Goal: Task Accomplishment & Management: Manage account settings

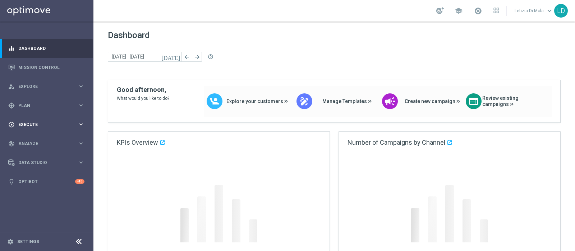
click at [32, 123] on span "Execute" at bounding box center [47, 125] width 59 height 4
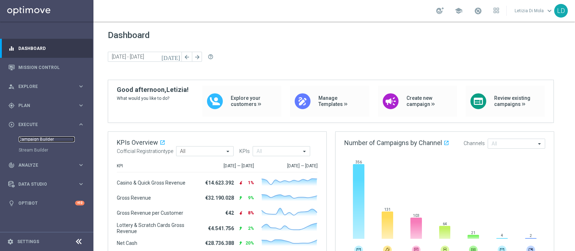
click at [36, 140] on link "Campaign Builder" at bounding box center [47, 140] width 56 height 6
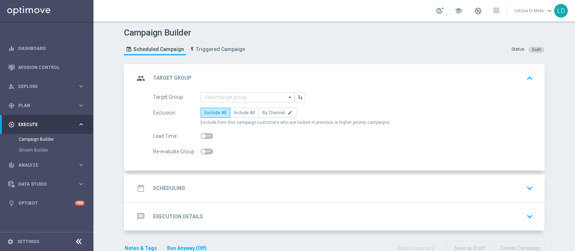
click at [287, 94] on icon "arrow_drop_down" at bounding box center [290, 97] width 7 height 9
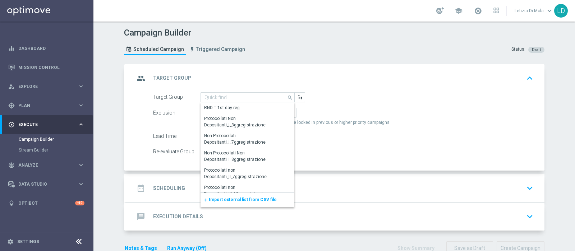
click at [248, 202] on div "add Import external list from CSV file" at bounding box center [248, 200] width 94 height 14
click at [239, 198] on span "Import external list from CSV file" at bounding box center [243, 199] width 68 height 5
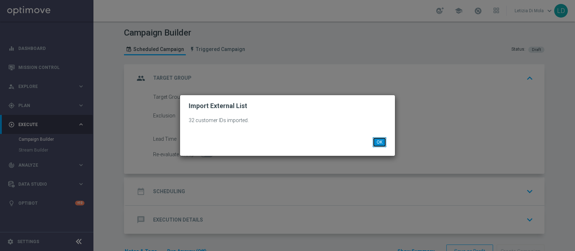
drag, startPoint x: 384, startPoint y: 142, endPoint x: 284, endPoint y: 139, distance: 100.6
click at [384, 141] on button "OK" at bounding box center [380, 142] width 14 height 10
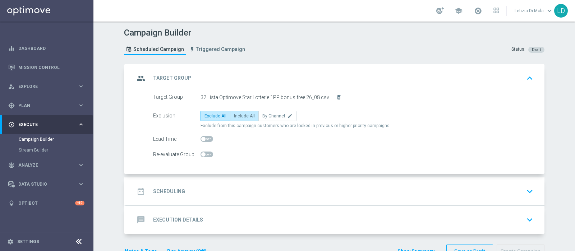
click at [231, 118] on label "Include All" at bounding box center [244, 116] width 29 height 10
click at [234, 118] on input "Include All" at bounding box center [236, 117] width 5 height 5
radio input "true"
click at [137, 78] on icon "group" at bounding box center [140, 78] width 13 height 13
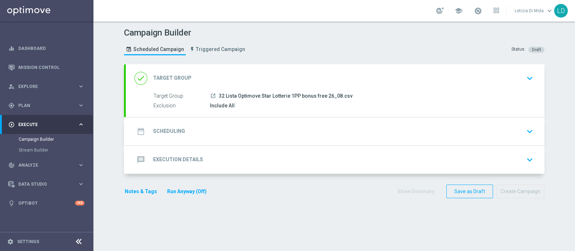
click at [135, 130] on icon "date_range" at bounding box center [140, 131] width 13 height 13
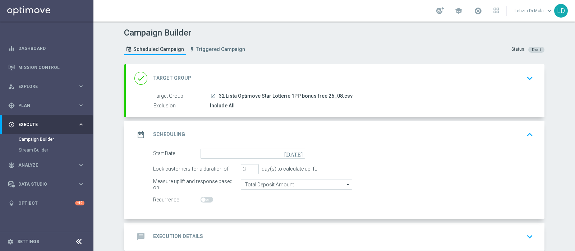
click at [296, 152] on icon "[DATE]" at bounding box center [294, 153] width 21 height 8
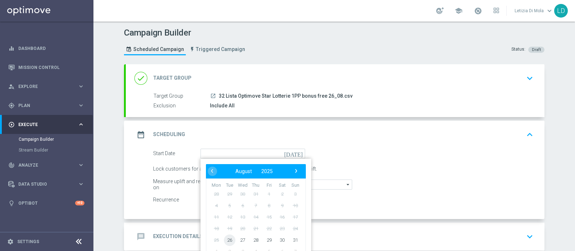
click at [226, 238] on span "26" at bounding box center [229, 239] width 11 height 11
type input "[DATE]"
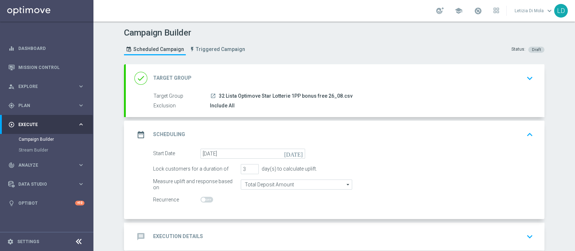
click at [138, 134] on icon "date_range" at bounding box center [140, 134] width 13 height 13
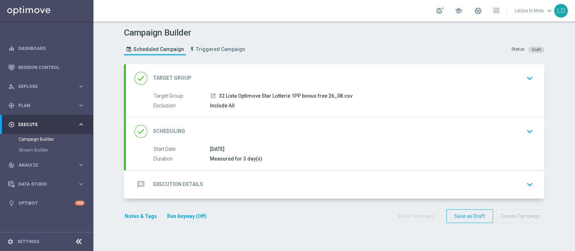
click at [138, 184] on icon "message" at bounding box center [140, 184] width 13 height 13
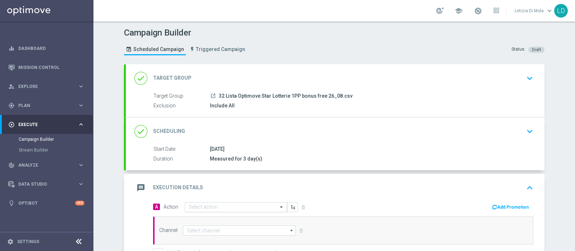
click at [280, 205] on span at bounding box center [282, 207] width 9 height 6
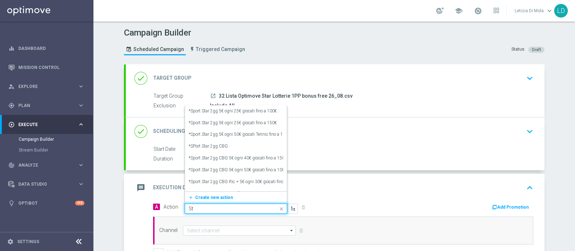
type input "S"
type input "free"
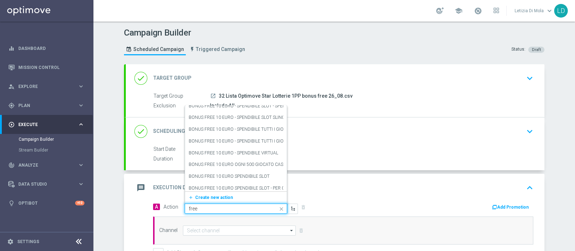
scroll to position [436, 0]
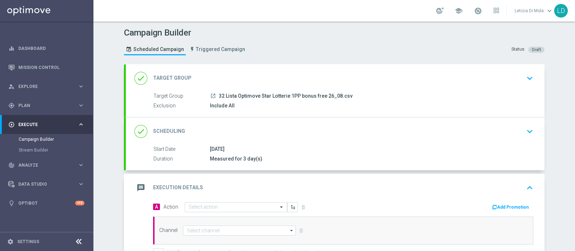
click at [284, 142] on div "done Scheduling keyboard_arrow_down" at bounding box center [335, 131] width 419 height 28
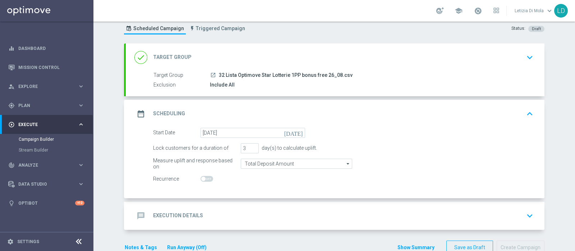
scroll to position [37, 0]
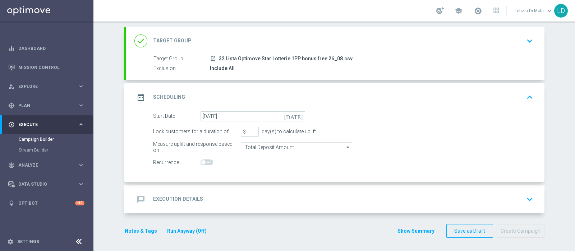
click at [137, 95] on icon "date_range" at bounding box center [140, 97] width 13 height 13
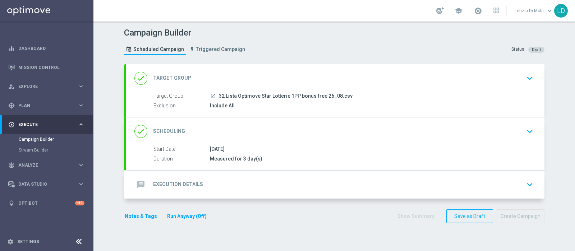
scroll to position [0, 0]
click at [140, 132] on icon "done" at bounding box center [140, 131] width 13 height 13
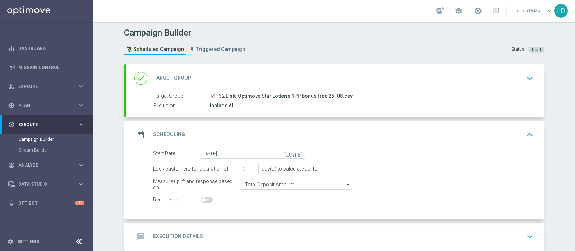
click at [140, 232] on icon "message" at bounding box center [140, 236] width 13 height 13
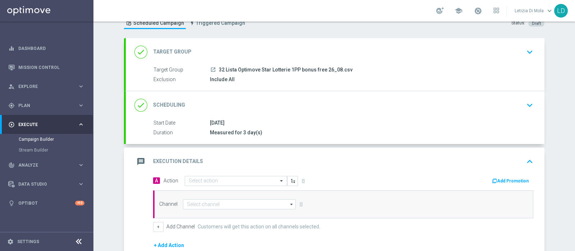
scroll to position [45, 0]
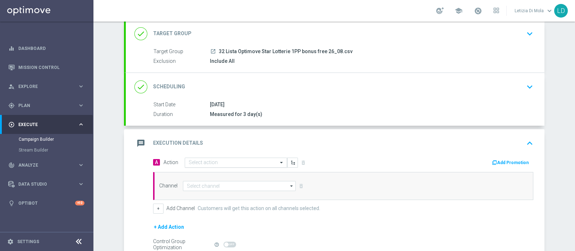
click at [278, 161] on span at bounding box center [282, 163] width 9 height 6
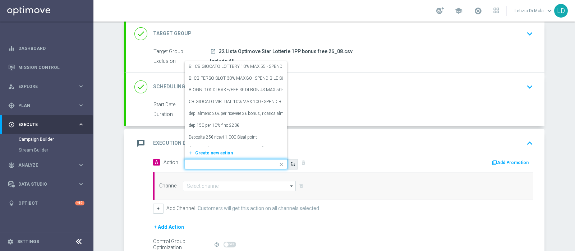
type input "D"
type input "free 100"
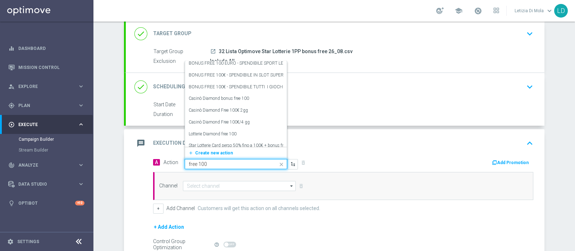
scroll to position [63, 0]
click at [208, 133] on label "Lotterie Diamond free 100" at bounding box center [213, 133] width 48 height 6
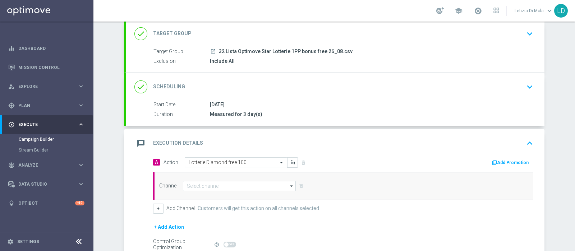
click at [289, 186] on icon "arrow_drop_down" at bounding box center [291, 185] width 7 height 9
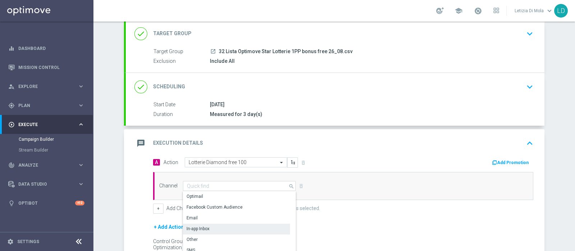
click at [222, 227] on div "In-app Inbox" at bounding box center [236, 229] width 107 height 10
type input "In-app Inbox"
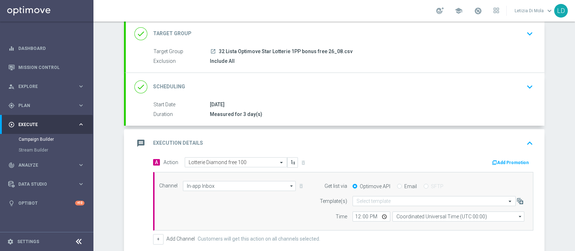
drag, startPoint x: 402, startPoint y: 184, endPoint x: 411, endPoint y: 187, distance: 9.9
click at [404, 184] on label "Email" at bounding box center [410, 186] width 13 height 6
click at [402, 185] on input "Email" at bounding box center [399, 187] width 5 height 5
radio input "true"
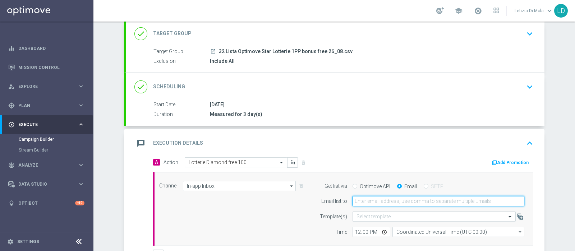
click at [391, 200] on input "email" at bounding box center [438, 201] width 172 height 10
type input "[PERSON_NAME][EMAIL_ADDRESS][PERSON_NAME][DOMAIN_NAME]"
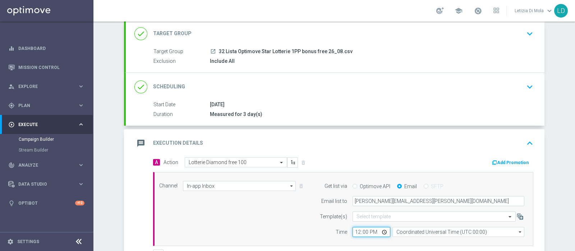
click at [378, 231] on input "12:00" at bounding box center [371, 232] width 38 height 10
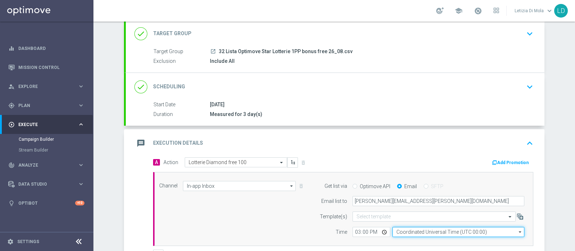
type input "15:00"
click at [426, 233] on input "Coordinated Universal Time (UTC 00:00)" at bounding box center [458, 232] width 132 height 10
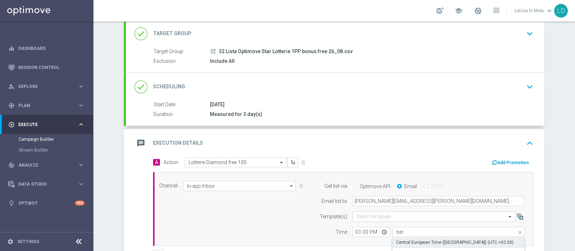
click at [425, 240] on div "Central European Time ([GEOGRAPHIC_DATA]) (UTC +02:00)" at bounding box center [454, 242] width 117 height 6
type input "Central European Time ([GEOGRAPHIC_DATA]) (UTC +02:00)"
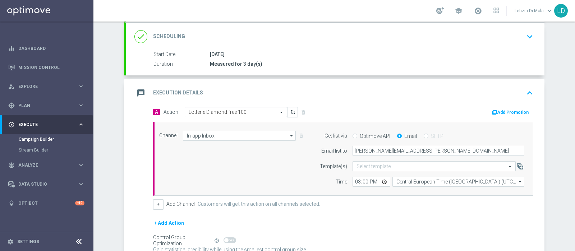
scroll to position [135, 0]
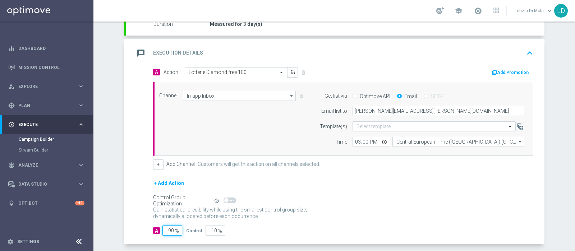
click at [164, 229] on input "90" at bounding box center [172, 231] width 20 height 10
type input "10"
type input "90"
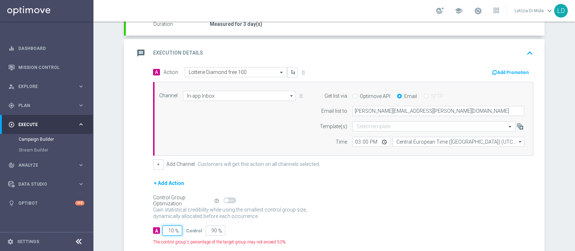
type input "100"
type input "0"
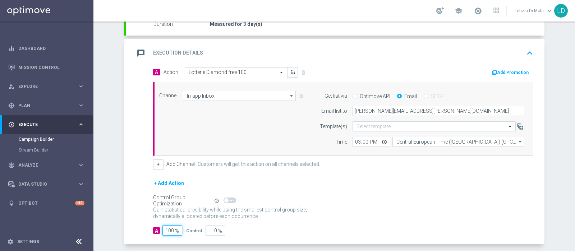
type input "100"
click at [135, 48] on icon "message" at bounding box center [140, 53] width 13 height 13
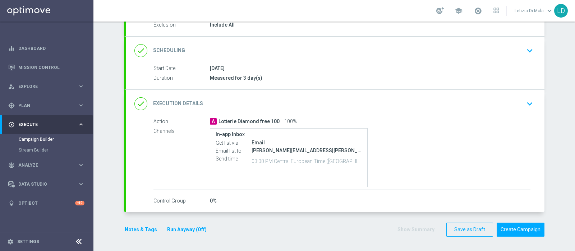
scroll to position [80, 0]
click at [129, 224] on div "Notes & Tags Run Anyway (Off)" at bounding box center [170, 231] width 92 height 14
click at [130, 228] on button "Notes & Tags" at bounding box center [141, 231] width 34 height 9
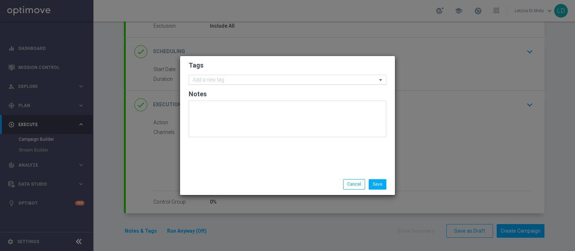
click at [239, 80] on input "text" at bounding box center [285, 80] width 184 height 6
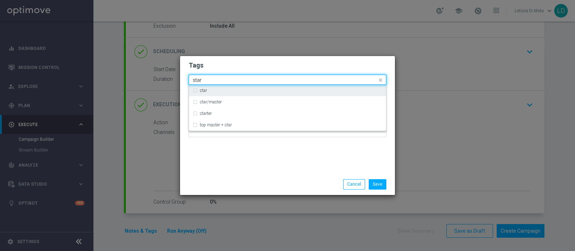
click at [216, 92] on div "star" at bounding box center [291, 90] width 183 height 4
type input "star"
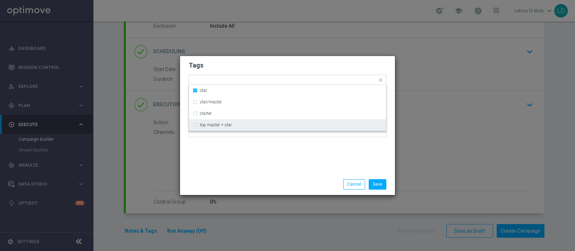
click at [235, 158] on div "Tags Quick find × star star star/master starter top master + star Notes" at bounding box center [287, 115] width 215 height 118
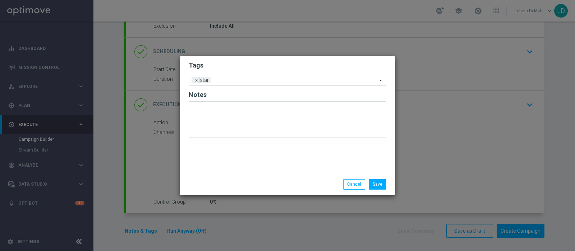
click at [239, 82] on input "text" at bounding box center [294, 81] width 163 height 6
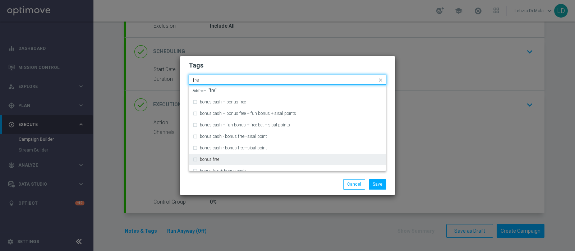
click at [233, 159] on div "bonus free" at bounding box center [291, 159] width 183 height 4
type input "fre"
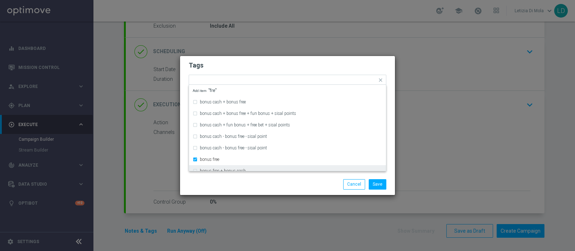
click at [243, 188] on div "Save Cancel" at bounding box center [287, 184] width 208 height 10
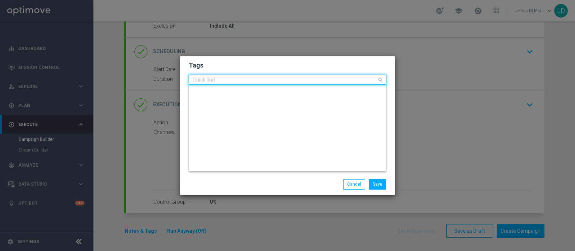
click at [260, 80] on input "text" at bounding box center [285, 80] width 184 height 6
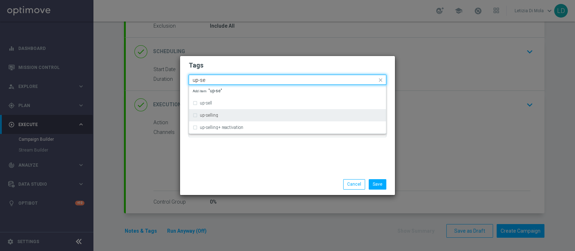
click at [220, 116] on div "up-selling" at bounding box center [291, 115] width 183 height 4
type input "up-se"
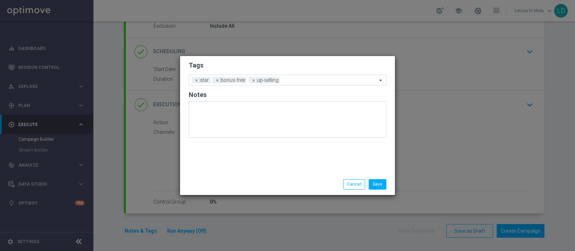
click at [261, 161] on div "Tags Add a new tag × star × bonus free × up-selling Notes" at bounding box center [287, 115] width 215 height 118
click at [218, 80] on span "×" at bounding box center [217, 80] width 6 height 6
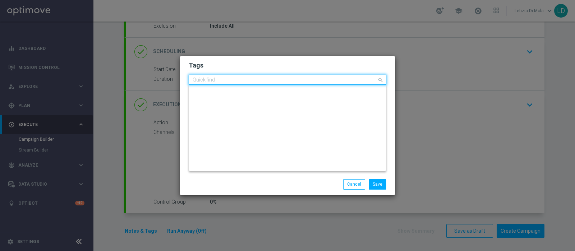
click at [258, 80] on input "text" at bounding box center [285, 80] width 184 height 6
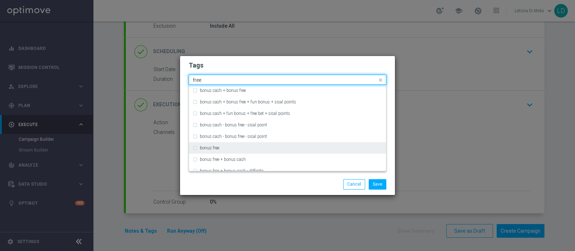
click at [231, 146] on div "bonus free" at bounding box center [288, 147] width 190 height 11
type input "free"
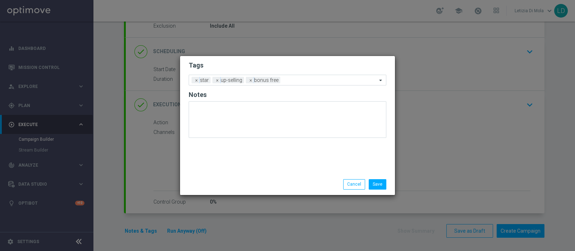
click at [252, 183] on div "Save Cancel" at bounding box center [287, 184] width 208 height 10
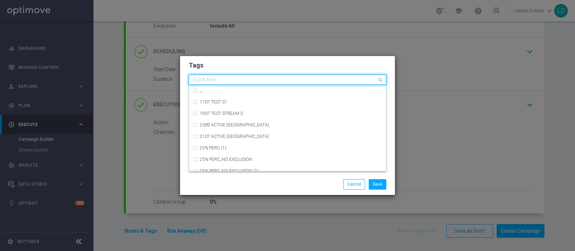
click at [298, 78] on input "text" at bounding box center [285, 80] width 184 height 6
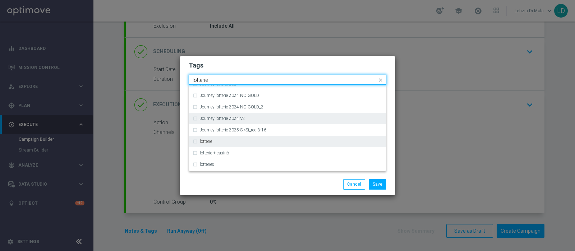
scroll to position [89, 0]
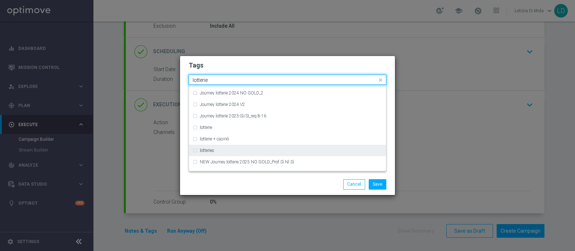
click at [264, 149] on div "lotteries" at bounding box center [291, 150] width 183 height 4
type input "lotterie"
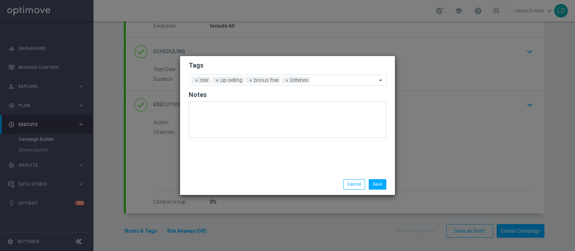
click at [269, 181] on div "Save Cancel" at bounding box center [322, 184] width 139 height 10
click at [331, 82] on input "text" at bounding box center [345, 81] width 64 height 6
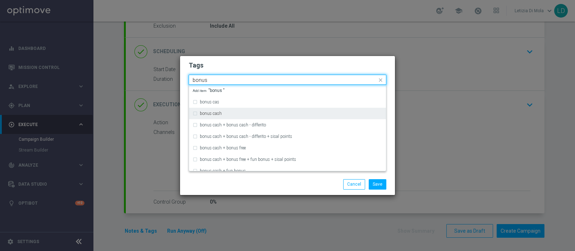
click at [238, 115] on div "bonus cash" at bounding box center [291, 113] width 183 height 4
type input "bonus"
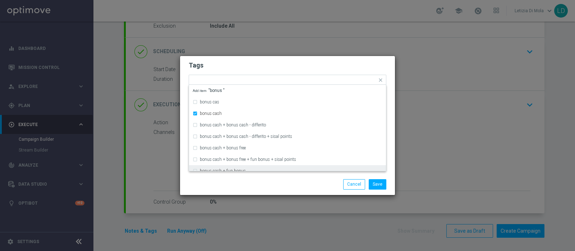
click at [238, 185] on div "Save Cancel" at bounding box center [287, 184] width 208 height 10
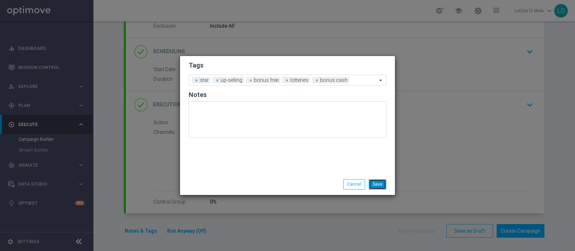
click at [374, 182] on button "Save" at bounding box center [378, 184] width 18 height 10
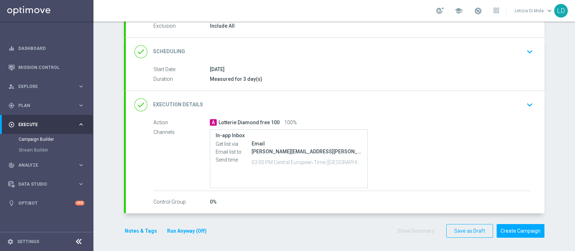
drag, startPoint x: 141, startPoint y: 51, endPoint x: 146, endPoint y: 53, distance: 5.7
click at [140, 50] on icon "done" at bounding box center [140, 51] width 13 height 13
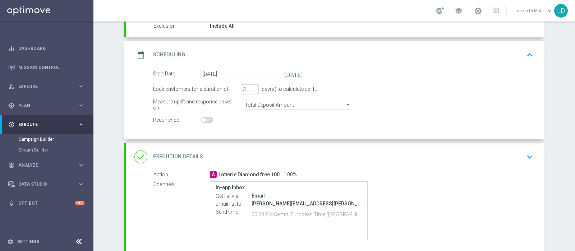
scroll to position [80, 0]
click at [137, 51] on icon "date_range" at bounding box center [140, 55] width 13 height 13
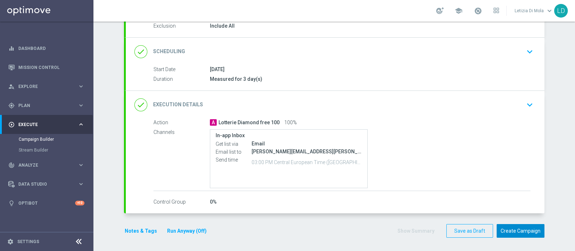
click at [523, 229] on button "Create Campaign" at bounding box center [521, 231] width 48 height 14
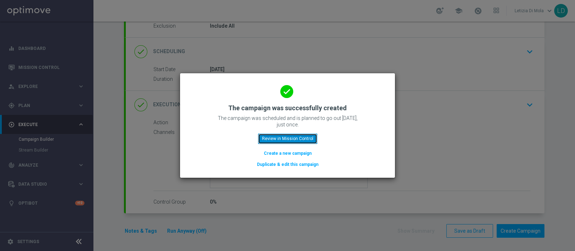
click at [294, 141] on button "Review in Mission Control" at bounding box center [287, 139] width 59 height 10
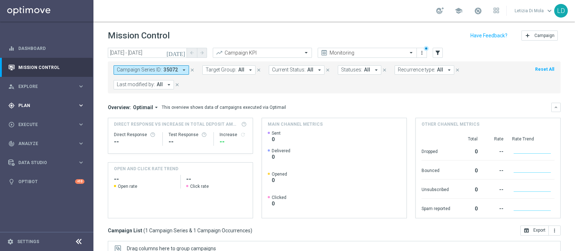
click at [38, 104] on span "Plan" at bounding box center [47, 105] width 59 height 4
click at [37, 119] on link "Target Groups" at bounding box center [47, 120] width 56 height 6
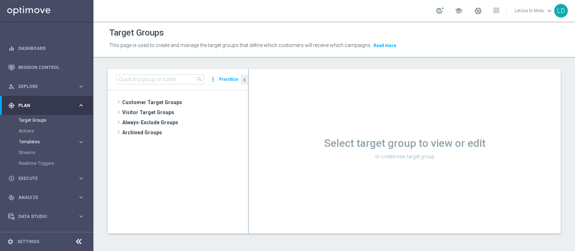
click at [34, 141] on span "Templates" at bounding box center [44, 142] width 51 height 4
click at [31, 152] on link "Optimail" at bounding box center [48, 153] width 52 height 6
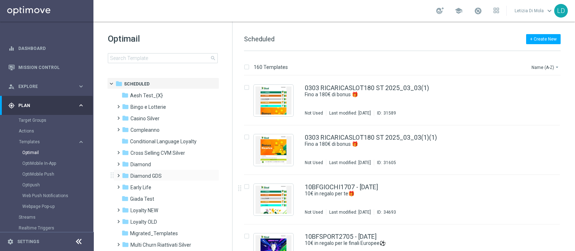
click at [119, 174] on span at bounding box center [116, 172] width 3 height 3
click at [138, 207] on span "Lotterie" at bounding box center [146, 210] width 18 height 6
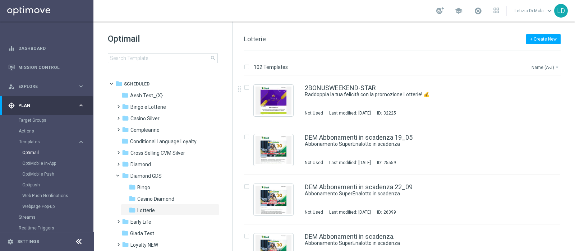
click at [539, 69] on button "Name (A-Z) arrow_drop_down" at bounding box center [546, 67] width 30 height 9
click at [525, 98] on span "Date Modified (Newest)" at bounding box center [533, 99] width 48 height 5
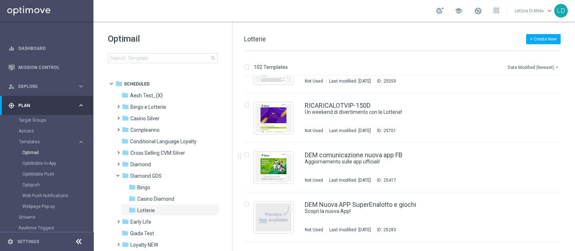
scroll to position [3369, 0]
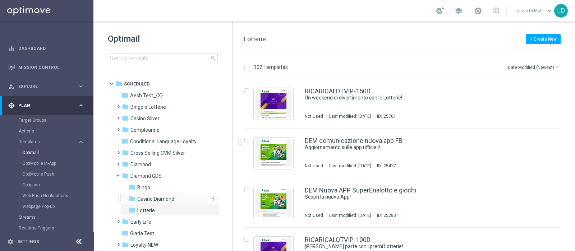
click at [160, 198] on span "Casino Diamond" at bounding box center [155, 199] width 37 height 6
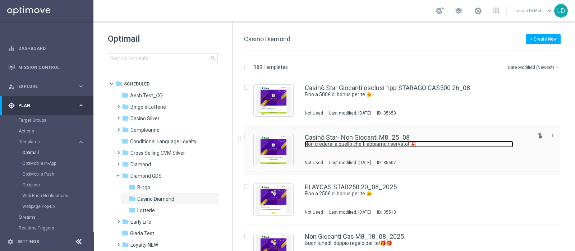
click at [413, 145] on link "Non crederai a quello che ti abbiamo riservato! 🎉" at bounding box center [409, 144] width 208 height 7
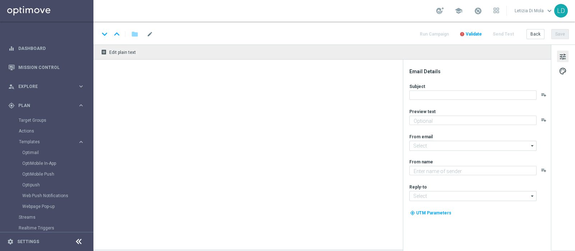
type textarea "300€ di bonus regalo per te! ⭐"
type textarea "Sisal Vip"
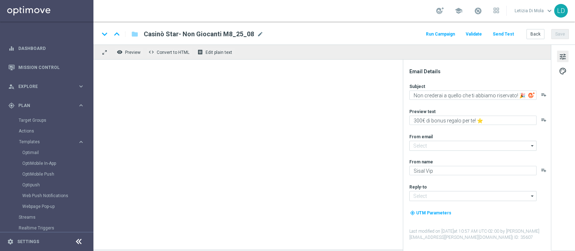
type input "[EMAIL_ADDRESS][DOMAIN_NAME]"
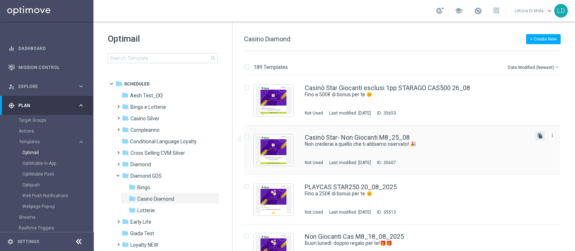
click at [539, 137] on icon "file_copy" at bounding box center [540, 136] width 6 height 6
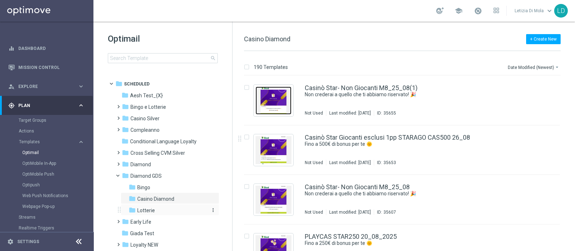
drag, startPoint x: 275, startPoint y: 101, endPoint x: 157, endPoint y: 212, distance: 162.2
click at [157, 212] on div "Optimail search folder 1 Folder folder Scheduled more_vert folder Aesh Test_{X}…" at bounding box center [333, 137] width 481 height 230
click at [248, 87] on input "Press SPACE to select this row." at bounding box center [246, 88] width 5 height 5
checkbox input "true"
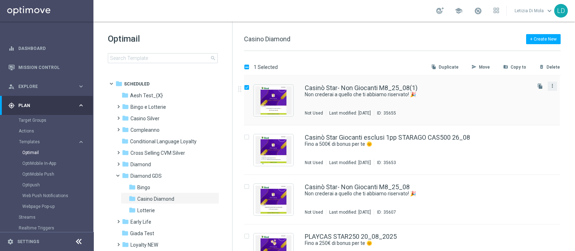
click at [550, 87] on icon "more_vert" at bounding box center [552, 86] width 6 height 6
click at [513, 96] on div "Move" at bounding box center [522, 93] width 43 height 5
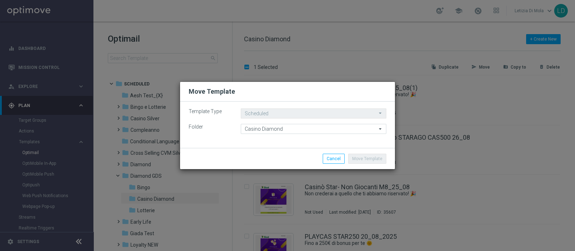
click at [380, 129] on icon "arrow_drop_down" at bounding box center [380, 128] width 7 height 9
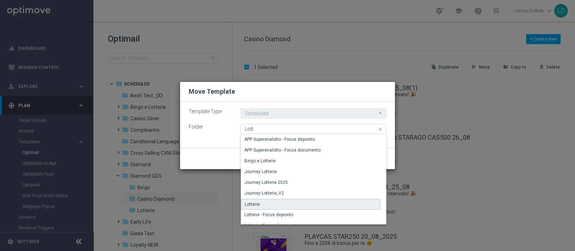
click at [263, 206] on div "Lotterie" at bounding box center [310, 204] width 139 height 11
type input "Lotterie"
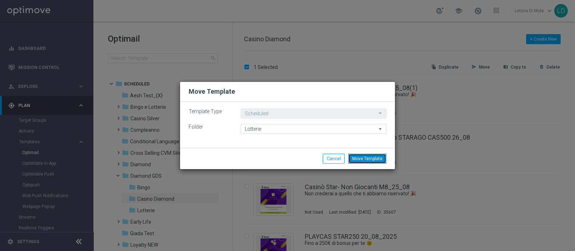
click at [368, 158] on button "Move Template" at bounding box center [367, 159] width 38 height 10
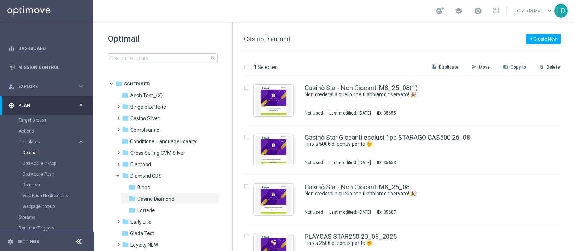
checkbox input "false"
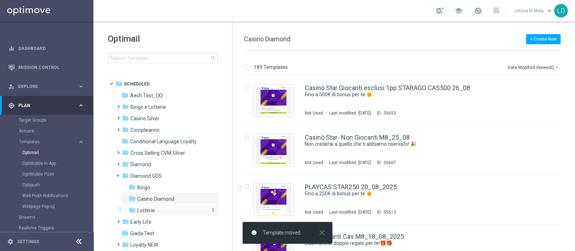
click at [151, 208] on span "Lotterie" at bounding box center [146, 210] width 18 height 6
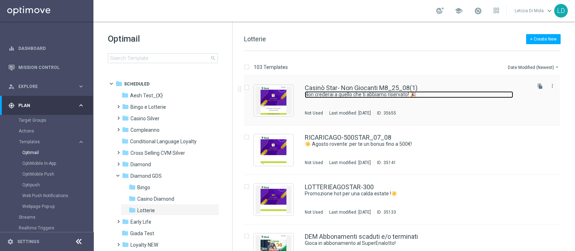
click at [379, 92] on link "Non crederai a quello che ti abbiamo riservato! 🎉" at bounding box center [409, 94] width 208 height 7
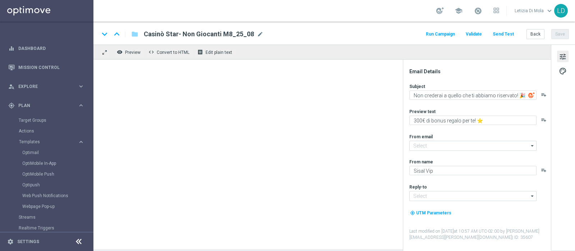
type input "Casinò Star- Non Giocanti M8_25_08(1)"
type input "[EMAIL_ADDRESS][DOMAIN_NAME]"
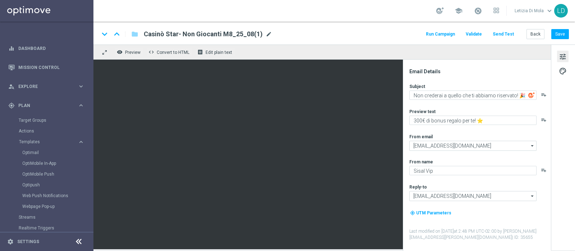
click at [266, 32] on span "mode_edit" at bounding box center [269, 34] width 6 height 6
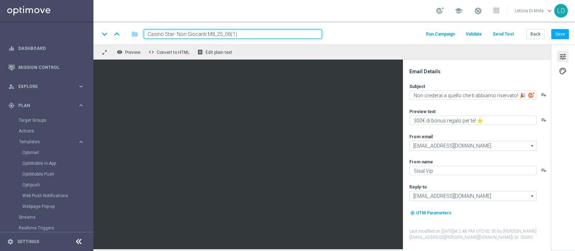
drag, startPoint x: 257, startPoint y: 34, endPoint x: 105, endPoint y: 21, distance: 151.8
click at [105, 21] on section "school [PERSON_NAME] keyboard_arrow_down LD keyboard_arrow_down keyboard_arrow_…" at bounding box center [333, 125] width 481 height 251
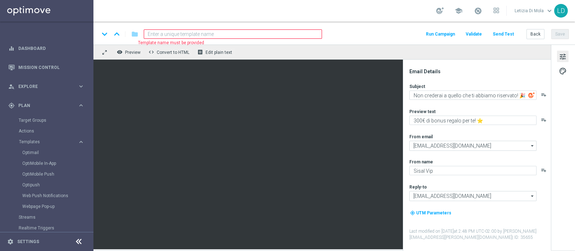
paste input "BONUSFREELOTTERY-AGO"
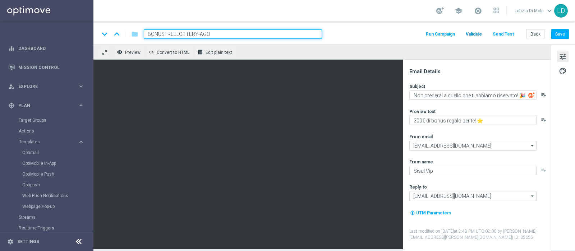
type input "BONUSFREELOTTERY-AGO"
click at [479, 32] on span "Validate" at bounding box center [474, 34] width 16 height 5
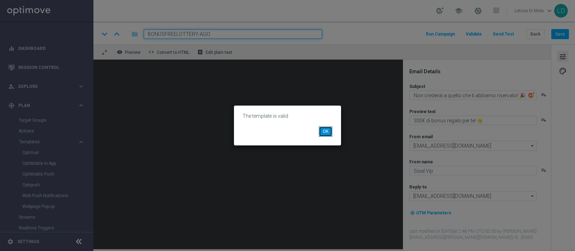
click at [327, 132] on button "OK" at bounding box center [326, 131] width 14 height 10
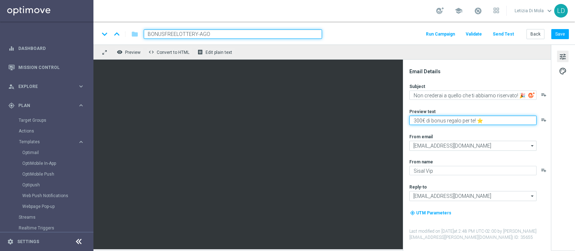
click at [413, 119] on textarea "300€ di bonus regalo per te! ⭐" at bounding box center [472, 120] width 127 height 9
click at [488, 120] on textarea "100€ di bonus regalo per te! ⭐" at bounding box center [472, 120] width 127 height 9
paste textarea "🎁"
type textarea "100€ di bonus regalo per te! 🎁"
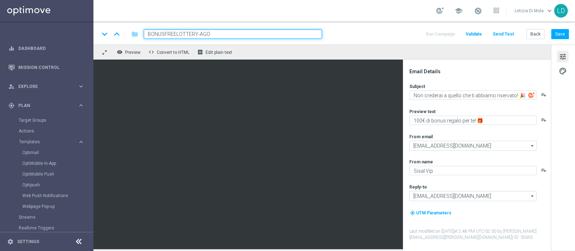
click at [530, 95] on img at bounding box center [531, 95] width 6 height 6
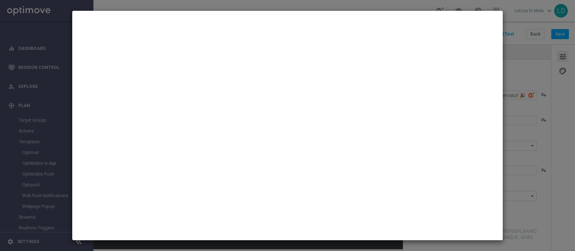
type textarea "Abbiamo qualcosa di speciale per te."
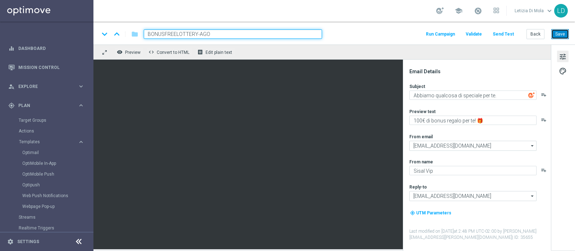
click at [562, 32] on button "Save" at bounding box center [560, 34] width 18 height 10
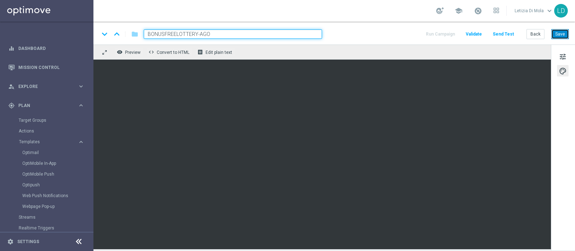
click at [559, 32] on button "Save" at bounding box center [560, 34] width 18 height 10
click at [561, 33] on button "Save" at bounding box center [560, 34] width 18 height 10
click at [563, 35] on button "Save" at bounding box center [560, 34] width 18 height 10
click at [375, 40] on div "keyboard_arrow_down keyboard_arrow_up folder BONUSFREELOTTERY-AGO Run Campaign …" at bounding box center [333, 33] width 481 height 23
click at [560, 32] on button "Save" at bounding box center [560, 34] width 18 height 10
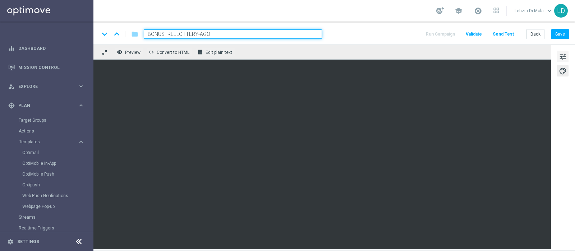
click at [568, 55] on button "tune" at bounding box center [562, 56] width 11 height 11
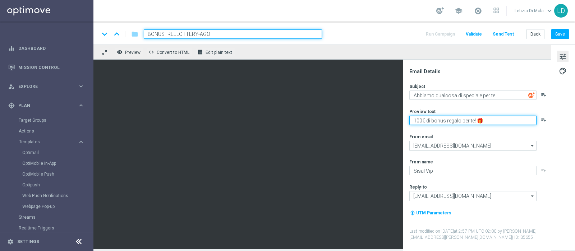
click at [447, 119] on textarea "100€ di bonus regalo per te! 🎁" at bounding box center [472, 120] width 127 height 9
click at [446, 119] on textarea "100€ di bonus regalo per te! 🎁" at bounding box center [472, 120] width 127 height 9
type textarea "100€ di bonus in regalo per te! 🎁"
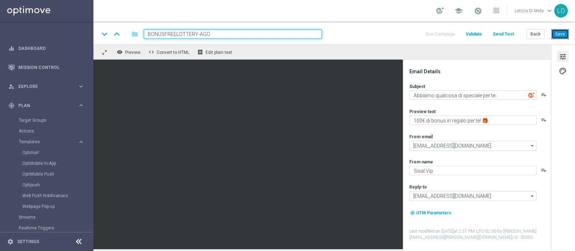
click at [564, 33] on button "Save" at bounding box center [560, 34] width 18 height 10
click at [507, 34] on button "Send Test" at bounding box center [503, 34] width 23 height 10
click at [505, 32] on button "Send Test" at bounding box center [503, 34] width 23 height 10
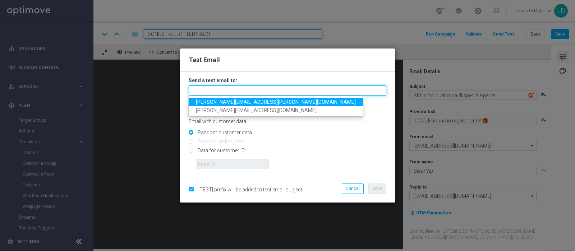
click at [247, 91] on input "text" at bounding box center [288, 91] width 198 height 10
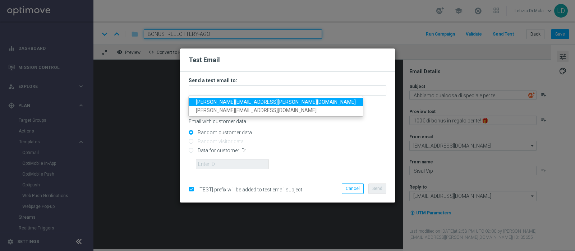
click at [232, 100] on span "[PERSON_NAME][EMAIL_ADDRESS][PERSON_NAME][DOMAIN_NAME]" at bounding box center [276, 102] width 160 height 6
type input "[PERSON_NAME][EMAIL_ADDRESS][PERSON_NAME][DOMAIN_NAME]"
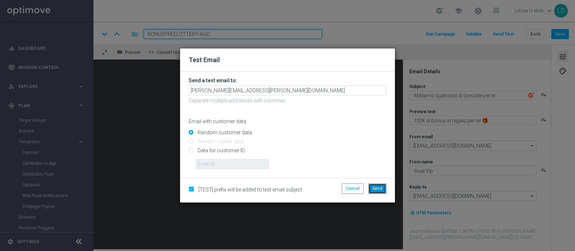
click at [379, 186] on span "Send" at bounding box center [377, 188] width 10 height 5
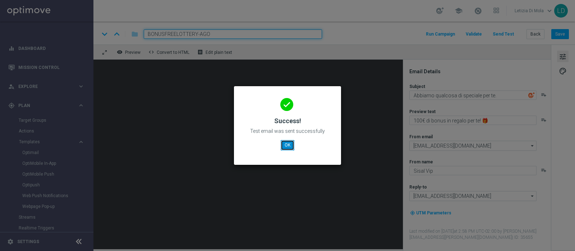
click at [287, 143] on button "OK" at bounding box center [288, 145] width 14 height 10
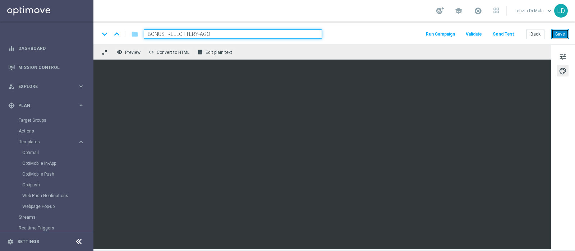
click at [563, 33] on button "Save" at bounding box center [560, 34] width 18 height 10
click at [565, 34] on button "Save" at bounding box center [560, 34] width 18 height 10
click at [561, 35] on button "Save" at bounding box center [560, 34] width 18 height 10
click at [449, 33] on button "Run Campaign" at bounding box center [440, 34] width 31 height 10
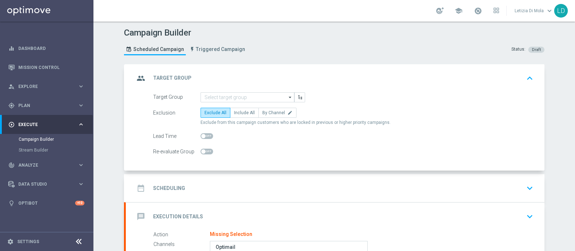
click at [287, 96] on icon "arrow_drop_down" at bounding box center [290, 97] width 7 height 9
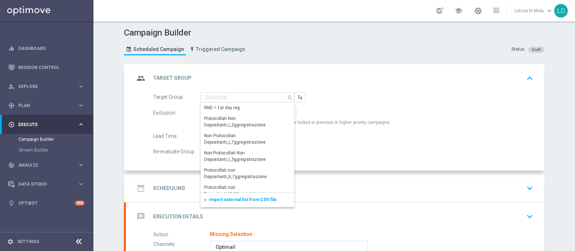
click at [248, 201] on span "Import external list from CSV file" at bounding box center [243, 199] width 68 height 5
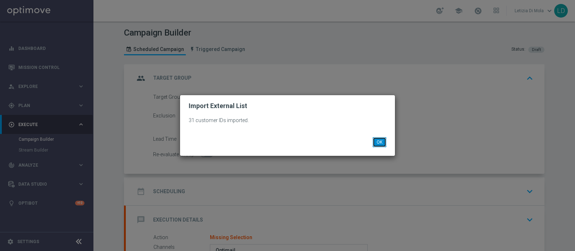
drag, startPoint x: 378, startPoint y: 141, endPoint x: 370, endPoint y: 146, distance: 9.4
click at [378, 142] on button "OK" at bounding box center [380, 142] width 14 height 10
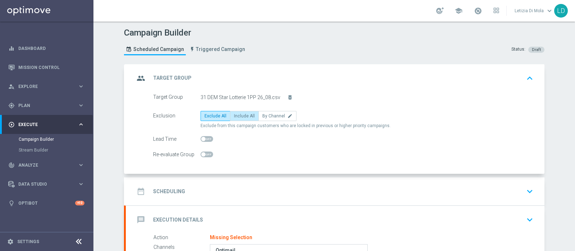
click at [241, 118] on label "Include All" at bounding box center [244, 116] width 29 height 10
click at [239, 118] on input "Include All" at bounding box center [236, 117] width 5 height 5
radio input "true"
click at [138, 75] on icon "group" at bounding box center [140, 78] width 13 height 13
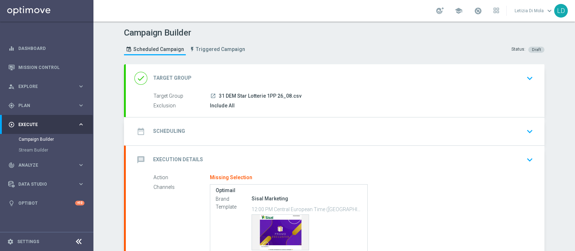
click at [139, 128] on icon "date_range" at bounding box center [140, 131] width 13 height 13
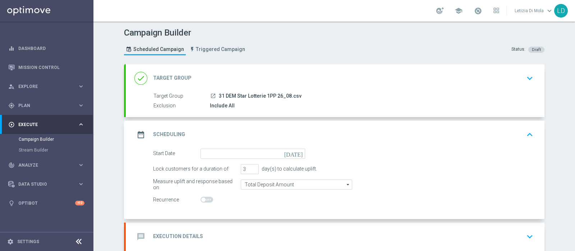
click at [296, 153] on icon "[DATE]" at bounding box center [294, 153] width 21 height 8
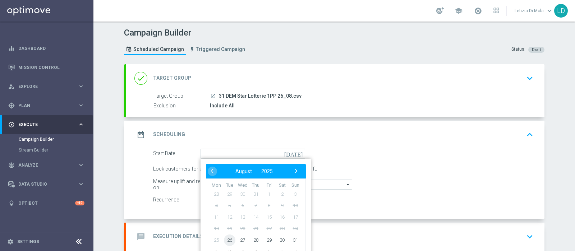
click at [226, 241] on span "26" at bounding box center [229, 239] width 11 height 11
type input "[DATE]"
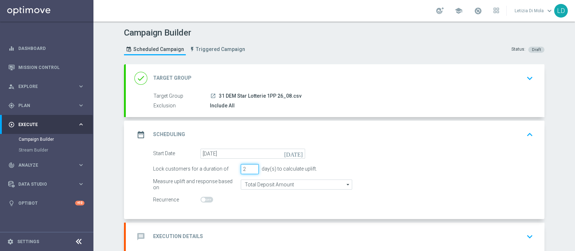
type input "2"
click at [249, 169] on input "2" at bounding box center [250, 169] width 18 height 10
click at [135, 133] on icon "date_range" at bounding box center [140, 134] width 13 height 13
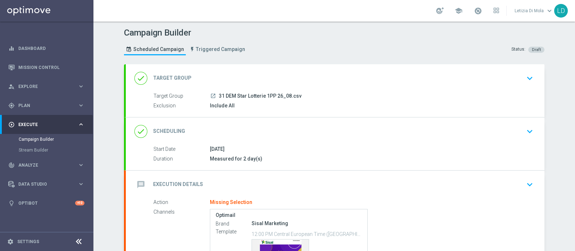
click at [135, 180] on icon "message" at bounding box center [140, 184] width 13 height 13
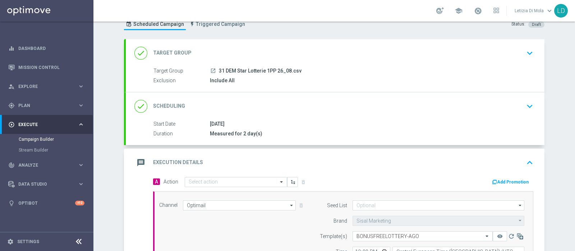
scroll to position [89, 0]
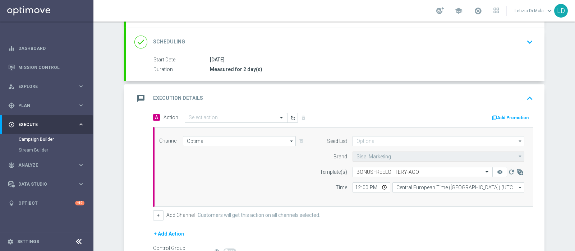
click at [278, 115] on span at bounding box center [282, 118] width 9 height 6
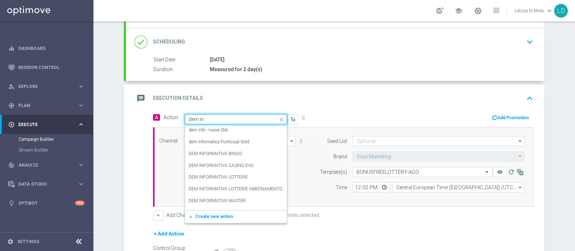
type input "dem inf"
click at [248, 173] on div "DEM INFORMATIVA LOTTERIE edit" at bounding box center [236, 177] width 95 height 12
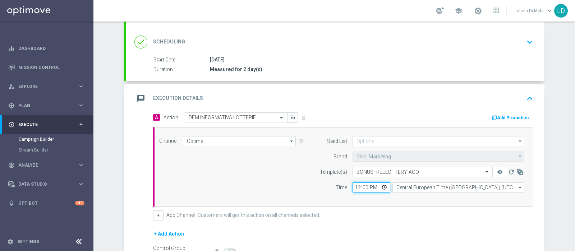
click at [380, 186] on input "12:00" at bounding box center [371, 188] width 38 height 10
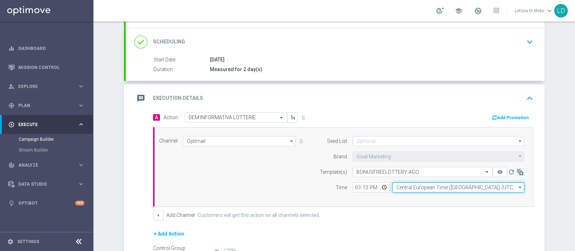
type input "15:10"
click at [426, 187] on input "Central European Time ([GEOGRAPHIC_DATA]) (UTC +02:00)" at bounding box center [458, 188] width 132 height 10
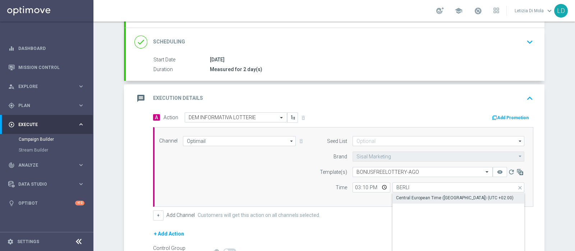
click at [440, 195] on div "Central European Time ([GEOGRAPHIC_DATA]) (UTC +02:00)" at bounding box center [454, 198] width 117 height 6
type input "Central European Time ([GEOGRAPHIC_DATA]) (UTC +02:00)"
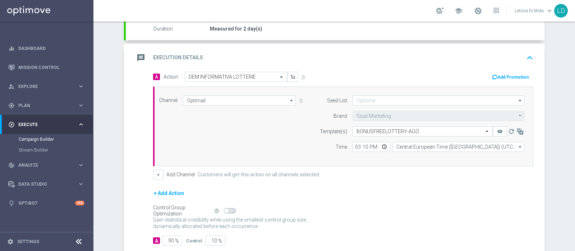
scroll to position [171, 0]
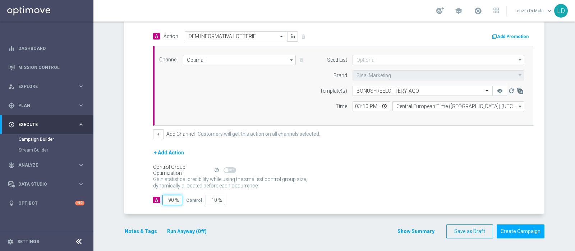
drag, startPoint x: 168, startPoint y: 198, endPoint x: 163, endPoint y: 198, distance: 5.0
click at [163, 198] on input "90" at bounding box center [172, 200] width 20 height 10
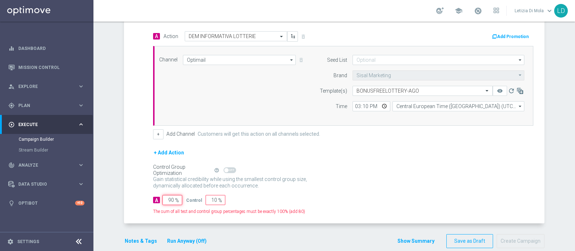
type input "10"
type input "90"
type input "100"
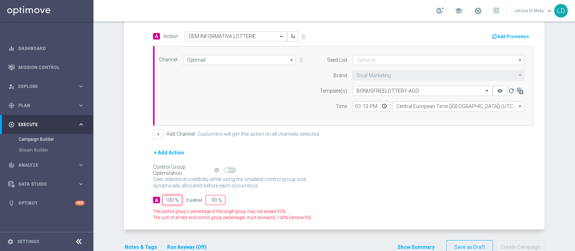
type input "0"
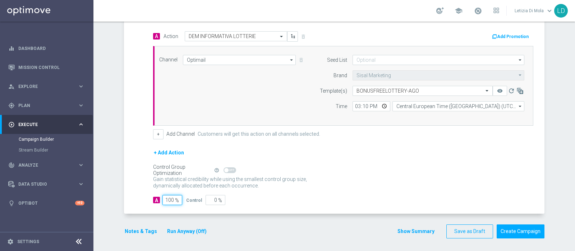
type input "100"
click at [355, 188] on div "Gain statistical credibility while using the smallest control group size, dynam…" at bounding box center [343, 182] width 380 height 17
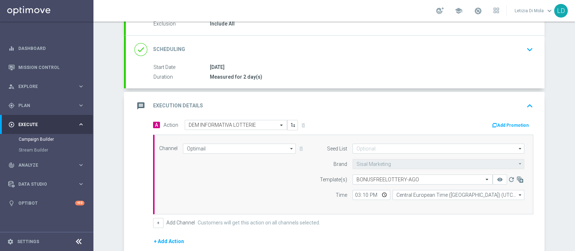
scroll to position [81, 0]
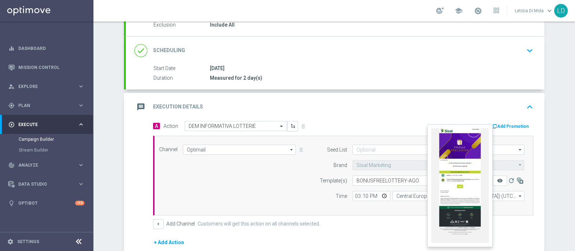
click at [498, 180] on icon "remove_red_eye" at bounding box center [500, 181] width 6 height 6
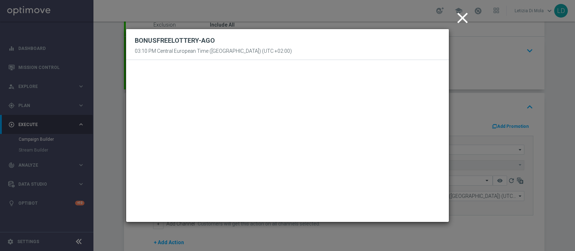
click at [462, 16] on icon "close" at bounding box center [462, 18] width 18 height 18
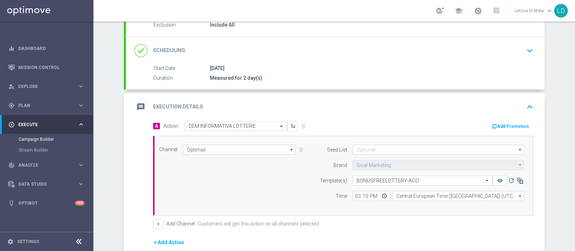
click at [139, 103] on icon "message" at bounding box center [140, 107] width 13 height 13
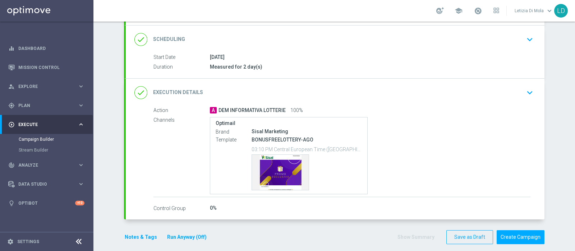
scroll to position [98, 0]
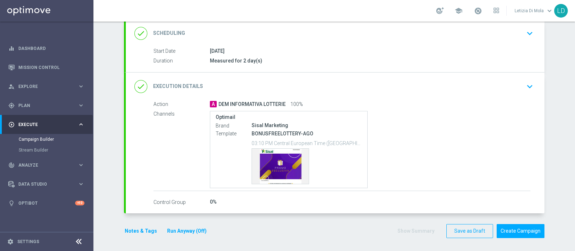
click at [135, 230] on button "Notes & Tags" at bounding box center [141, 231] width 34 height 9
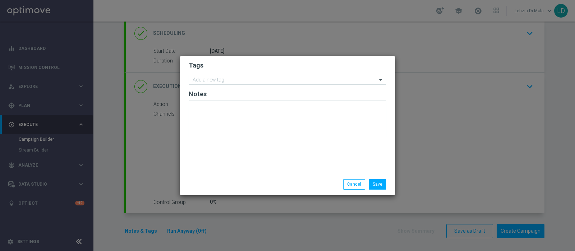
click at [234, 80] on input "text" at bounding box center [285, 80] width 184 height 6
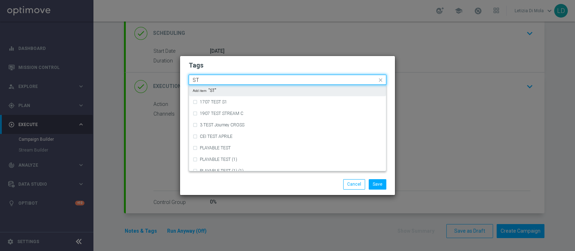
type input "S"
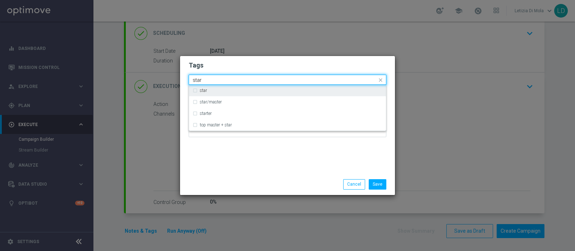
click at [196, 91] on div "star" at bounding box center [288, 90] width 190 height 11
type input "star"
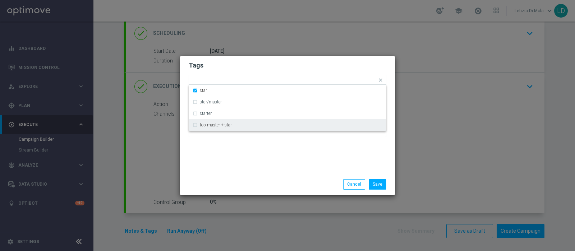
click at [237, 163] on div "Tags Quick find × star star star/master starter top master + star Notes" at bounding box center [287, 115] width 215 height 118
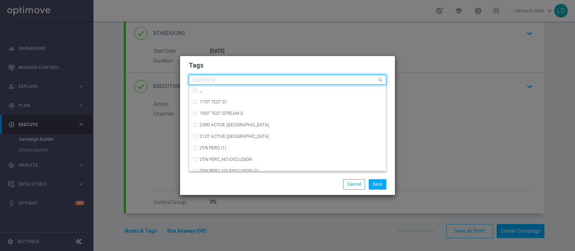
click at [241, 78] on input "text" at bounding box center [285, 80] width 184 height 6
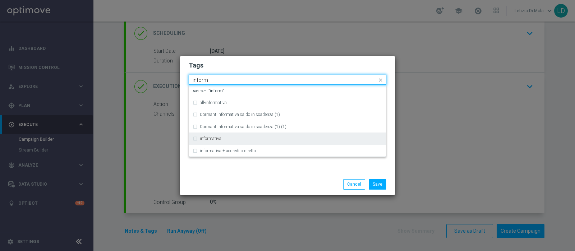
click at [235, 137] on div "informativa" at bounding box center [291, 139] width 183 height 4
type input "inform"
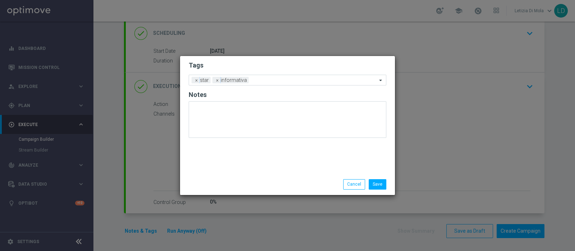
click at [246, 181] on div "Save Cancel" at bounding box center [287, 184] width 208 height 10
click at [380, 182] on button "Save" at bounding box center [378, 184] width 18 height 10
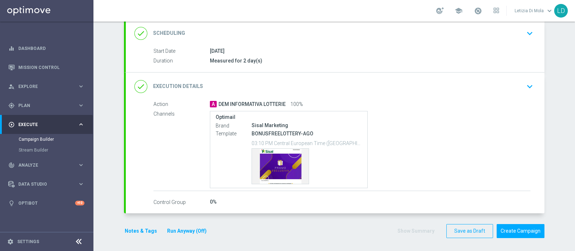
click at [135, 33] on icon "done" at bounding box center [140, 33] width 13 height 13
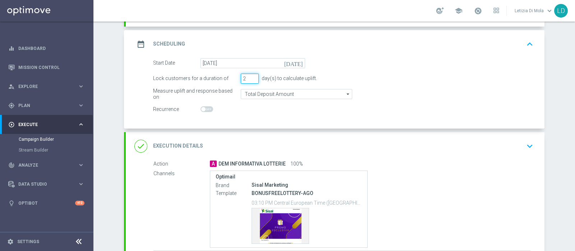
click at [251, 81] on input "2" at bounding box center [250, 79] width 18 height 10
type input "1"
click at [249, 79] on input "1" at bounding box center [250, 79] width 18 height 10
click at [139, 42] on icon "date_range" at bounding box center [140, 44] width 13 height 13
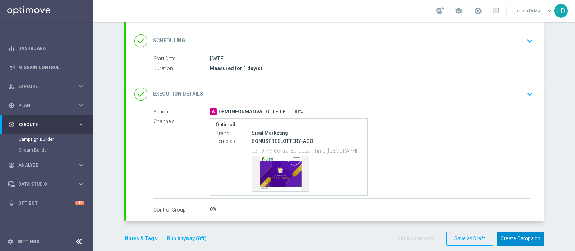
click at [523, 237] on button "Create Campaign" at bounding box center [521, 239] width 48 height 14
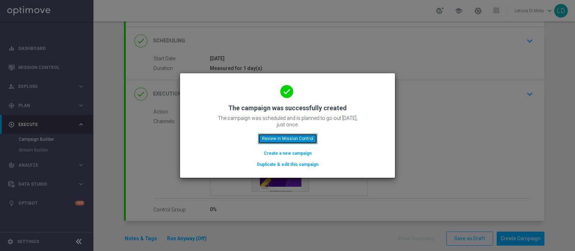
click at [291, 138] on button "Review in Mission Control" at bounding box center [287, 139] width 59 height 10
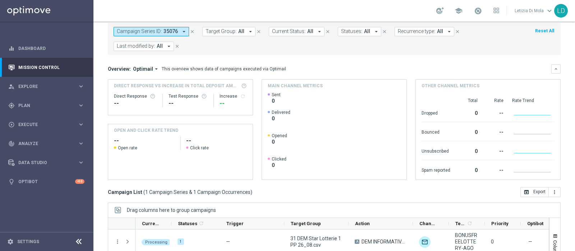
scroll to position [122, 0]
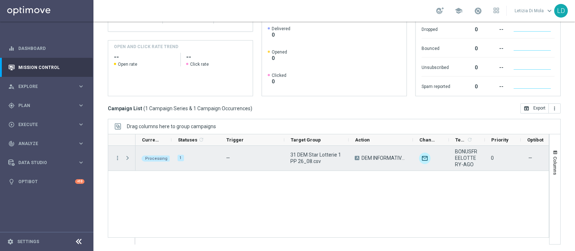
click at [126, 161] on span "Press SPACE to select this row." at bounding box center [128, 158] width 8 height 14
click at [125, 157] on span "Press SPACE to select this row." at bounding box center [127, 158] width 6 height 6
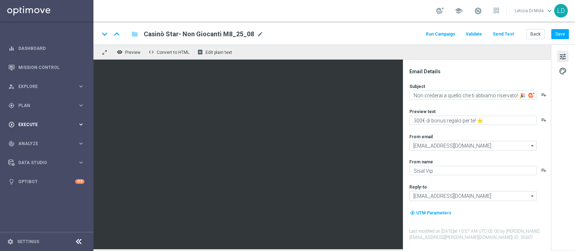
click at [82, 124] on icon "keyboard_arrow_right" at bounding box center [81, 124] width 7 height 7
click at [80, 103] on icon "keyboard_arrow_right" at bounding box center [81, 105] width 7 height 7
click at [34, 141] on span "Templates" at bounding box center [44, 142] width 51 height 4
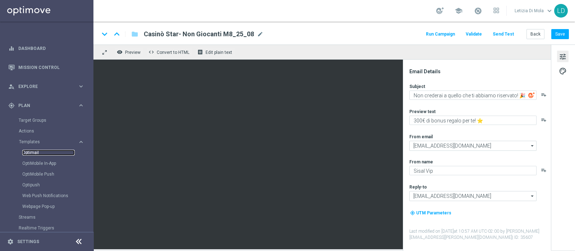
click at [33, 151] on link "Optimail" at bounding box center [48, 153] width 52 height 6
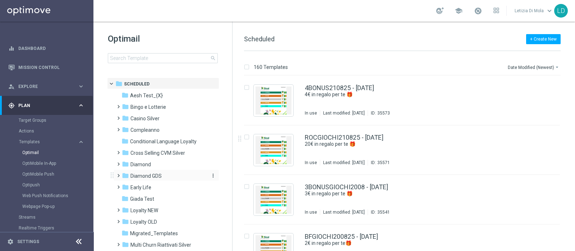
click at [144, 175] on span "Diamond GDS" at bounding box center [145, 176] width 31 height 6
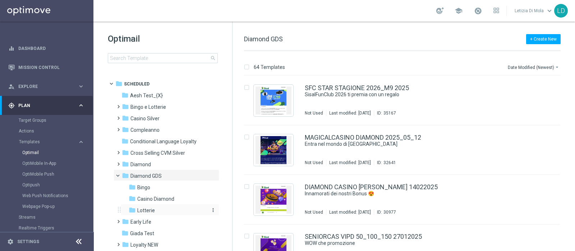
click at [146, 211] on span "Lotterie" at bounding box center [146, 210] width 18 height 6
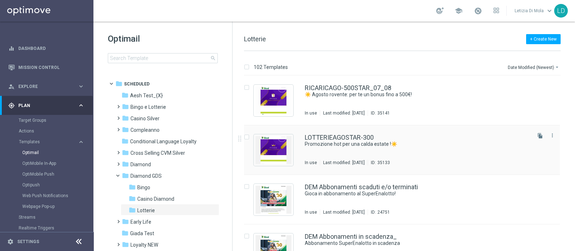
click at [356, 150] on div "LOTTERIEAGOSTAR-300 Promozione hot per una calda estate !☀️ In use Last modifie…" at bounding box center [417, 149] width 225 height 31
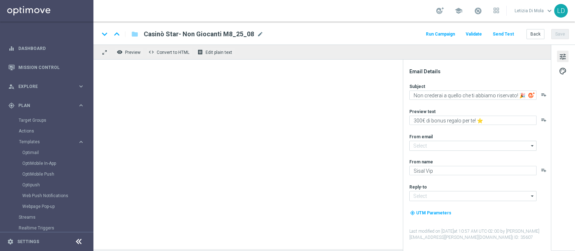
type input "[EMAIL_ADDRESS][DOMAIN_NAME]"
type textarea "Promozione hot per una calda estate !☀️"
type textarea "Fino a 300€ di bonus 💰"
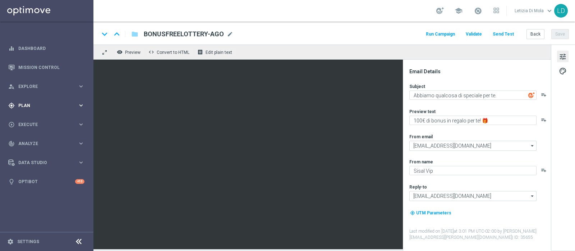
click at [79, 105] on icon "keyboard_arrow_right" at bounding box center [81, 105] width 7 height 7
click at [31, 119] on link "Target Groups" at bounding box center [47, 120] width 56 height 6
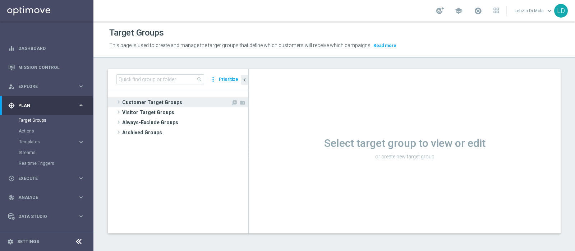
click at [135, 102] on span "Customer Target Groups" at bounding box center [176, 102] width 109 height 10
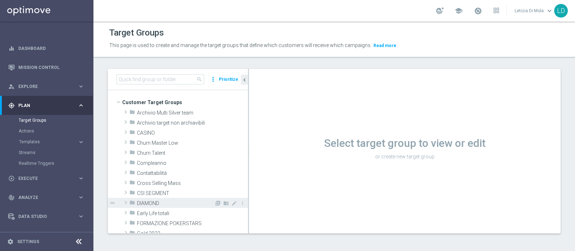
click at [147, 204] on span "DIAMOND" at bounding box center [175, 204] width 77 height 6
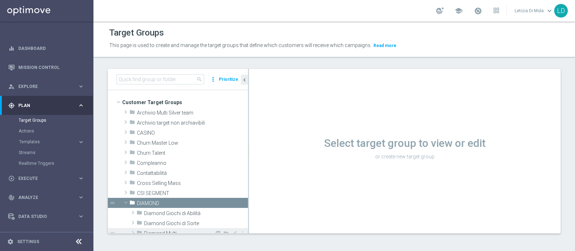
scroll to position [45, 0]
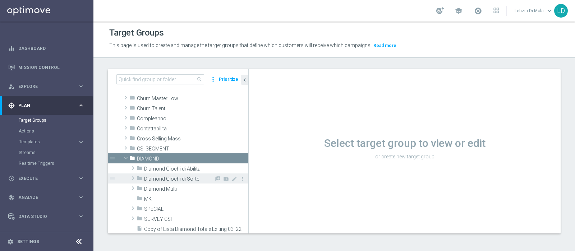
click at [137, 175] on icon "folder" at bounding box center [140, 179] width 6 height 8
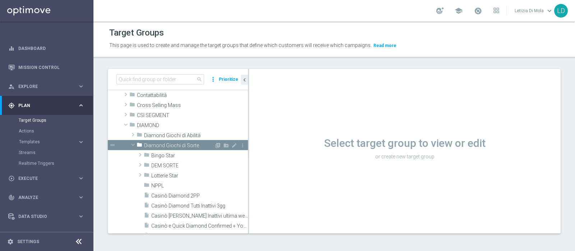
scroll to position [89, 0]
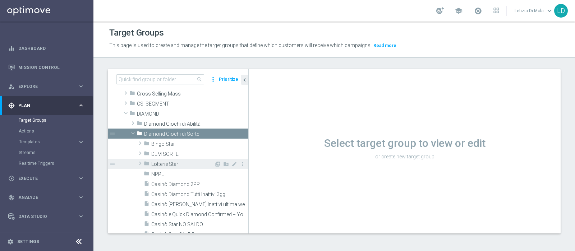
click at [155, 159] on div "folder Lotterie Star" at bounding box center [179, 164] width 70 height 10
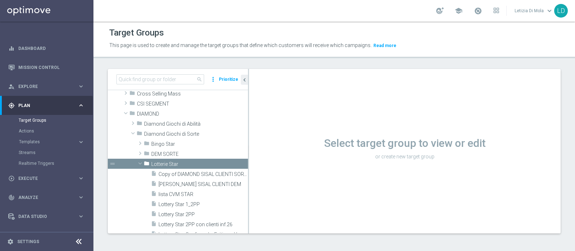
scroll to position [215, 0]
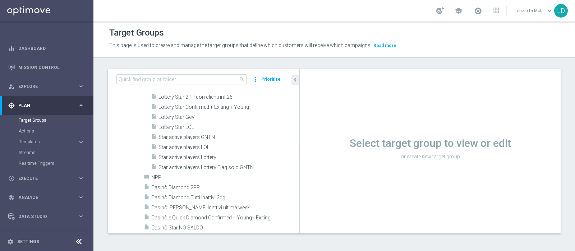
drag, startPoint x: 248, startPoint y: 182, endPoint x: 299, endPoint y: 184, distance: 50.7
click at [299, 184] on div at bounding box center [299, 151] width 1 height 165
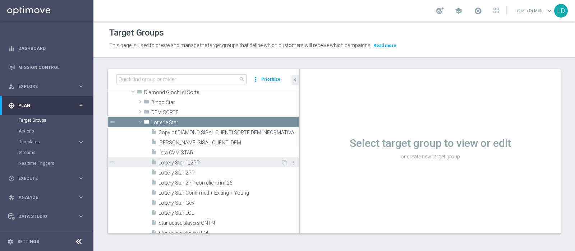
scroll to position [125, 0]
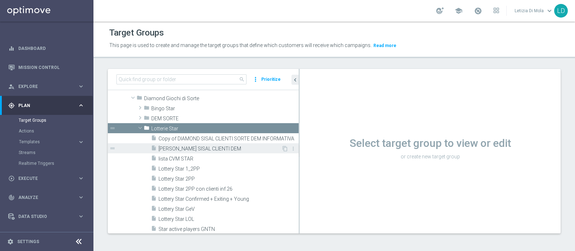
click at [210, 144] on div "insert_drive_file DIAMOND LOTTERIE SISAL CLIENTI DEM" at bounding box center [216, 148] width 130 height 10
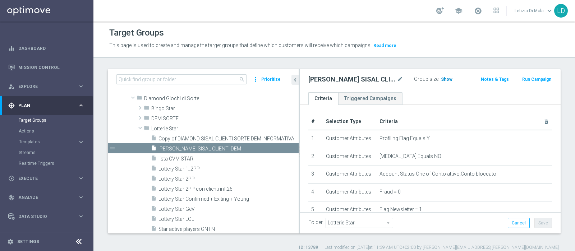
click at [444, 79] on span "Show" at bounding box center [446, 79] width 11 height 5
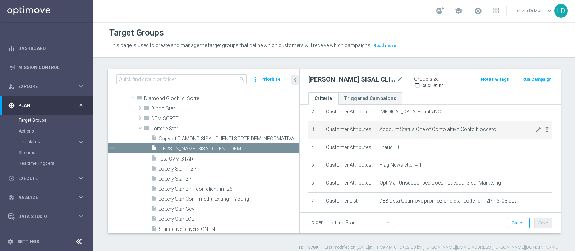
scroll to position [92, 0]
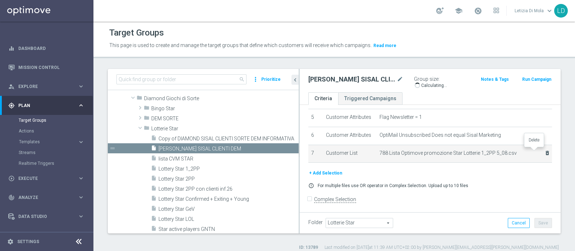
click at [544, 152] on icon "delete_forever" at bounding box center [547, 153] width 6 height 6
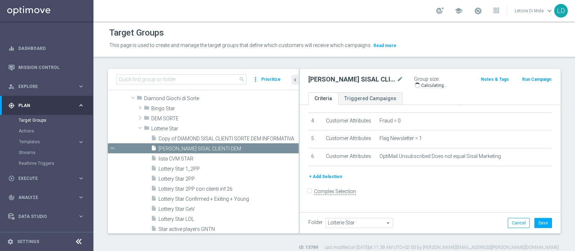
scroll to position [64, 0]
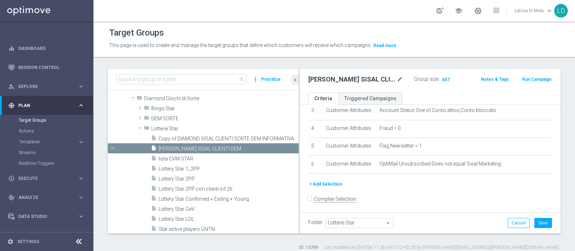
click at [329, 183] on button "+ Add Selection" at bounding box center [325, 184] width 34 height 8
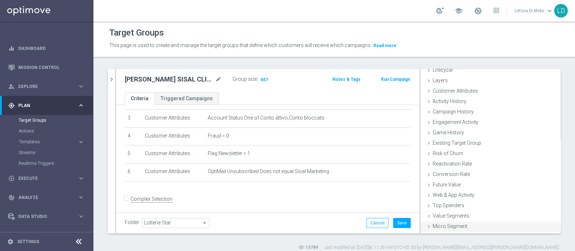
scroll to position [30, 0]
click at [474, 224] on div "Customer List done" at bounding box center [490, 228] width 140 height 11
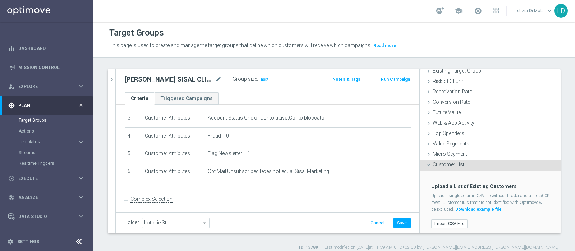
scroll to position [95, 0]
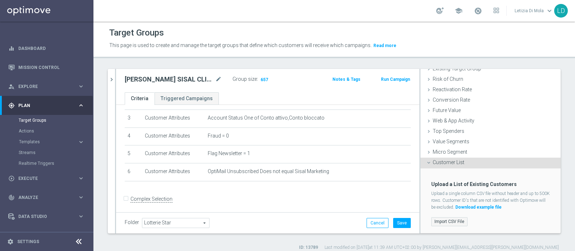
click at [451, 219] on label "Import CSV File" at bounding box center [449, 221] width 36 height 9
click at [0, 0] on input "Import CSV File" at bounding box center [0, 0] width 0 height 0
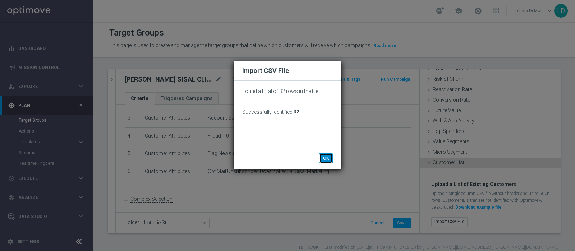
click at [330, 155] on button "OK" at bounding box center [326, 158] width 14 height 10
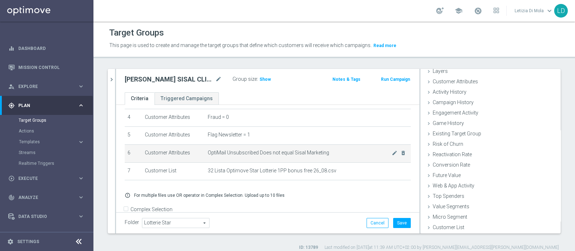
scroll to position [85, 0]
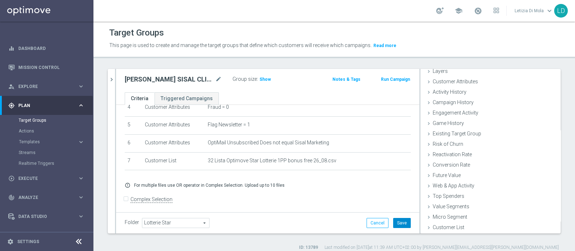
click at [393, 223] on button "Save" at bounding box center [402, 223] width 18 height 10
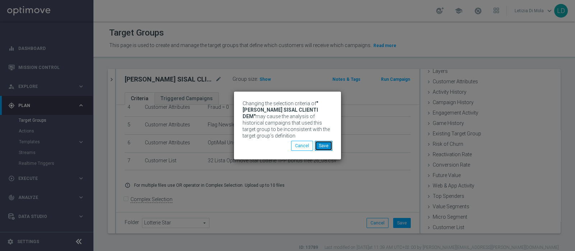
click at [326, 144] on button "Save" at bounding box center [324, 146] width 18 height 10
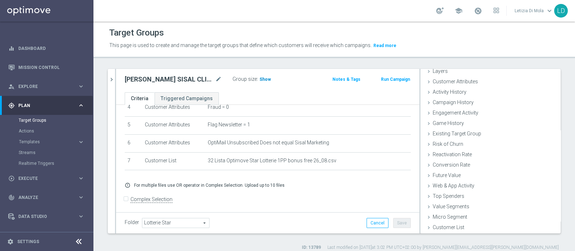
click at [266, 77] on span "Show" at bounding box center [264, 79] width 11 height 5
click at [262, 79] on span "26" at bounding box center [263, 80] width 6 height 7
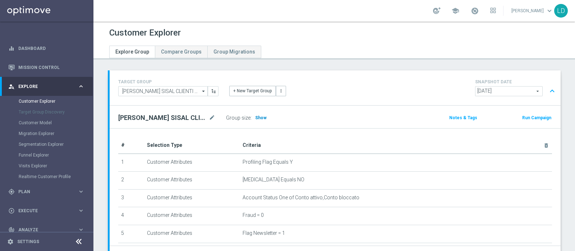
click at [259, 117] on span "Show" at bounding box center [260, 117] width 11 height 5
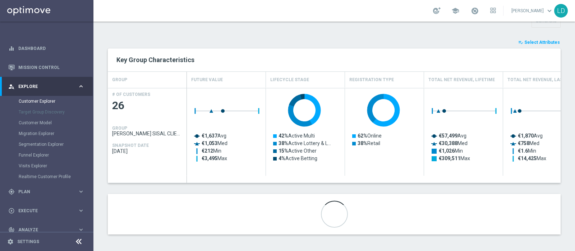
scroll to position [268, 0]
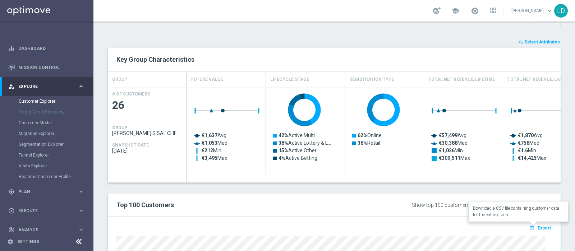
click at [538, 226] on span "Export" at bounding box center [544, 228] width 13 height 5
